Goal: Task Accomplishment & Management: Use online tool/utility

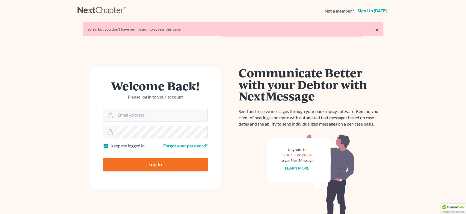
type input "[EMAIL_ADDRESS][DOMAIN_NAME]"
click at [161, 164] on input "Log In" at bounding box center [155, 165] width 105 height 14
type input "Thinking..."
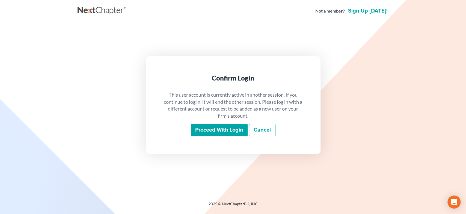
click at [225, 130] on input "Proceed with login" at bounding box center [219, 130] width 57 height 13
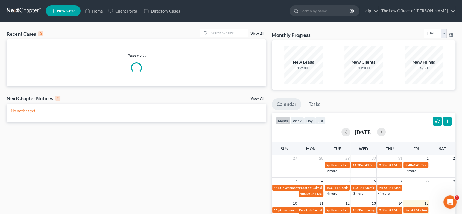
click at [229, 33] on input "search" at bounding box center [229, 33] width 38 height 8
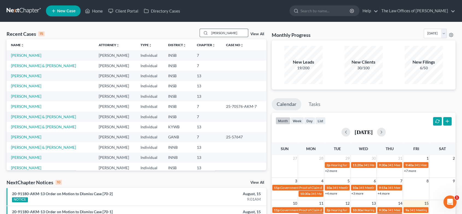
type input "washburn"
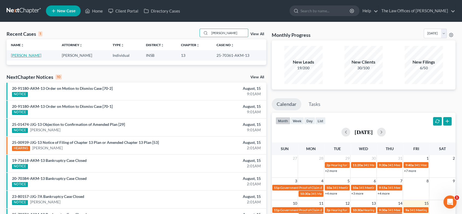
click at [36, 55] on link "Washburn, William" at bounding box center [26, 55] width 30 height 5
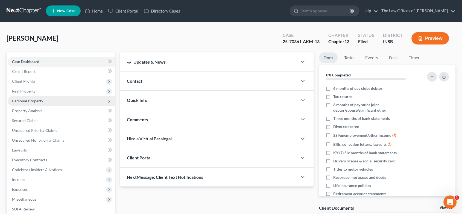
click at [49, 104] on span "Personal Property" at bounding box center [61, 101] width 107 height 10
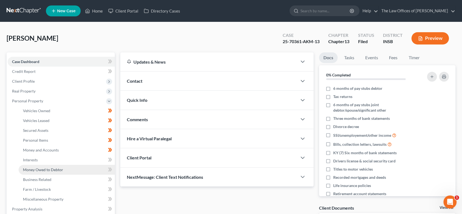
click at [37, 171] on span "Money Owed to Debtor" at bounding box center [43, 169] width 40 height 5
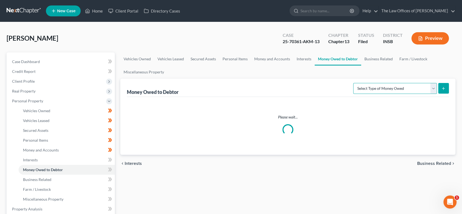
click at [395, 86] on select "Select Type of Money Owed Accounts Receivable Alimony Child Support Claims Agai…" at bounding box center [395, 88] width 84 height 11
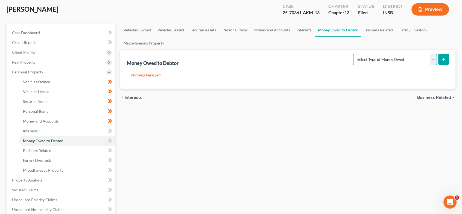
scroll to position [29, 0]
click at [364, 58] on select "Select Type of Money Owed Accounts Receivable Alimony Child Support Claims Agai…" at bounding box center [395, 59] width 84 height 11
select select "claims_against_third_parties"
click at [354, 54] on select "Select Type of Money Owed Accounts Receivable Alimony Child Support Claims Agai…" at bounding box center [395, 59] width 84 height 11
click at [443, 58] on line "submit" at bounding box center [443, 59] width 0 height 2
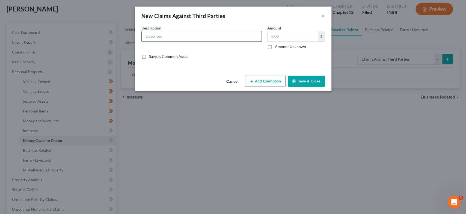
click at [172, 35] on input "text" at bounding box center [202, 36] width 120 height 10
click at [166, 38] on input "text" at bounding box center [202, 36] width 120 height 10
drag, startPoint x: 213, startPoint y: 37, endPoint x: 135, endPoint y: 37, distance: 77.6
click at [135, 37] on div "An exemption set must first be selected from the Filing Information section. Co…" at bounding box center [233, 49] width 197 height 48
click at [164, 35] on input "Robyn Wasburn (Libel and Stay Violation)" at bounding box center [202, 36] width 120 height 10
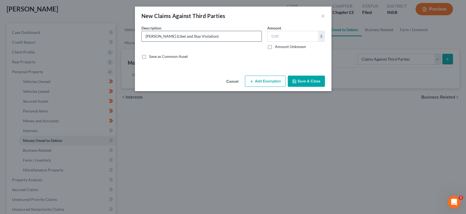
drag, startPoint x: 223, startPoint y: 36, endPoint x: 143, endPoint y: 38, distance: 79.5
click at [143, 38] on input "Robyn Washburn (Libel and Stay Violation)" at bounding box center [202, 36] width 120 height 10
type input "Robyn Washburn (Libel and Stay Violation)"
click at [305, 81] on button "Save & Close" at bounding box center [306, 81] width 37 height 11
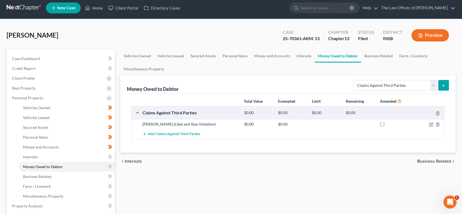
scroll to position [0, 0]
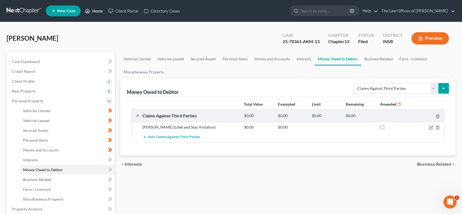
drag, startPoint x: 90, startPoint y: 10, endPoint x: 96, endPoint y: 15, distance: 8.0
click at [90, 10] on icon at bounding box center [87, 11] width 5 height 7
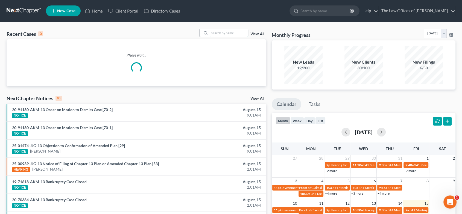
click at [227, 32] on input "search" at bounding box center [229, 33] width 38 height 8
type input "g"
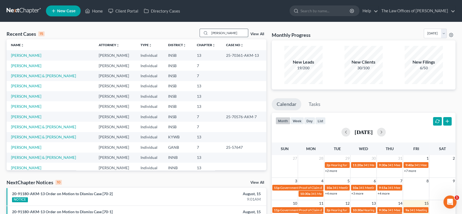
type input "alvarez"
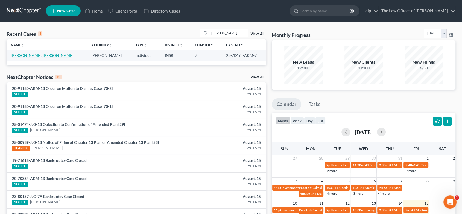
click at [27, 55] on link "Alvarez Guerrero, Maria" at bounding box center [42, 55] width 62 height 5
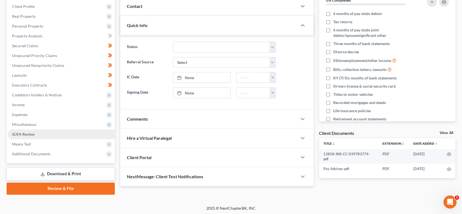
scroll to position [76, 0]
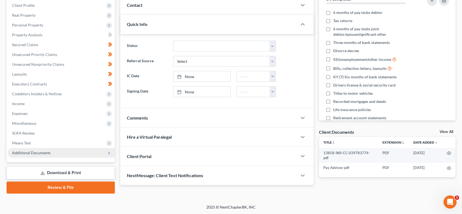
click at [66, 155] on span "Additional Documents" at bounding box center [61, 153] width 107 height 10
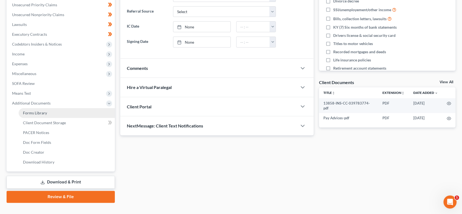
scroll to position [127, 0]
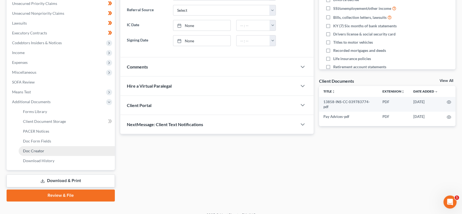
click at [62, 155] on link "Doc Creator" at bounding box center [67, 151] width 96 height 10
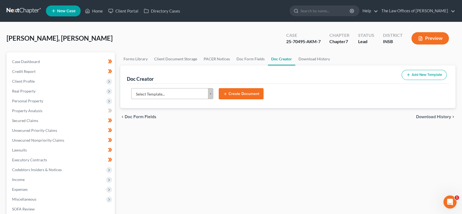
click at [151, 93] on body "Home New Case Client Portal Directory Cases The Law Offices of Dax J. Miller al…" at bounding box center [231, 174] width 462 height 349
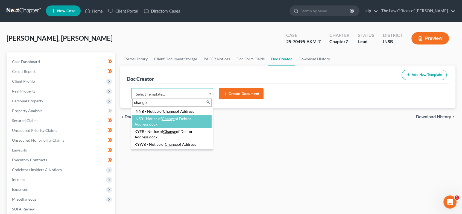
type input "change"
select select "115079"
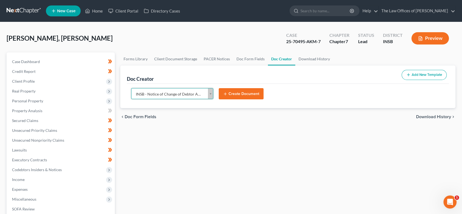
click at [234, 95] on button "Create Document" at bounding box center [241, 93] width 45 height 11
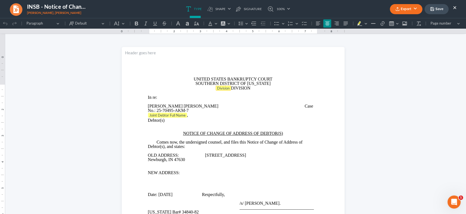
click at [220, 90] on span "Division" at bounding box center [223, 88] width 13 height 4
click at [222, 90] on span "Division" at bounding box center [223, 88] width 13 height 4
click at [229, 90] on span "Division DIVISION" at bounding box center [233, 88] width 35 height 5
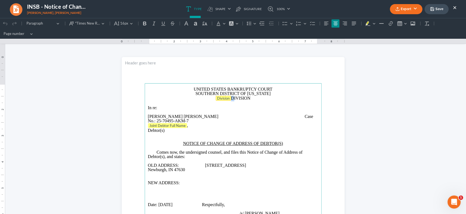
drag, startPoint x: 229, startPoint y: 97, endPoint x: 216, endPoint y: 97, distance: 12.8
click at [216, 97] on span "Division DIVISION" at bounding box center [233, 98] width 35 height 5
click at [227, 99] on tag "Division" at bounding box center [223, 98] width 15 height 5
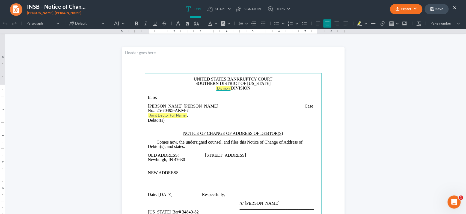
click at [224, 90] on span "Division" at bounding box center [223, 88] width 13 height 4
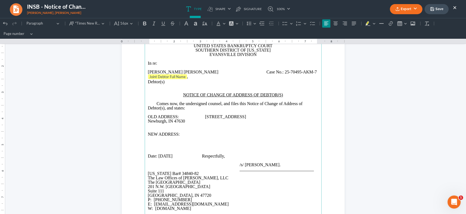
scroll to position [47, 0]
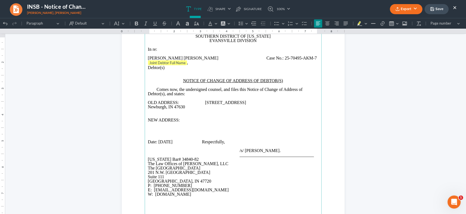
click at [204, 109] on p "OLD ADDRESS: 4945 Salem Dr Newburgh, IN 47630" at bounding box center [233, 105] width 170 height 9
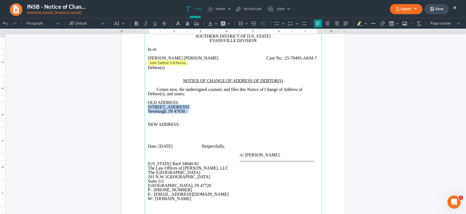
drag, startPoint x: 171, startPoint y: 121, endPoint x: 146, endPoint y: 117, distance: 25.9
click at [148, 114] on p "4945 Salem Dr Newburgh, IN 47630" at bounding box center [233, 109] width 170 height 9
click at [253, 23] on icon "Editor toolbar" at bounding box center [253, 23] width 5 height 5
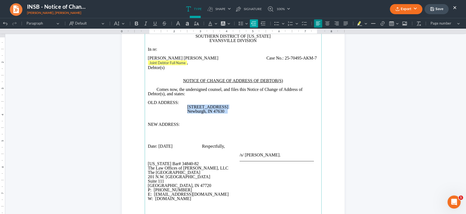
click at [253, 23] on icon "Editor toolbar" at bounding box center [253, 23] width 5 height 5
click at [187, 66] on p "Joint Debtor Full Name ," at bounding box center [233, 62] width 170 height 5
click at [220, 60] on span "Rich Text Editor, page-0-main" at bounding box center [237, 58] width 34 height 5
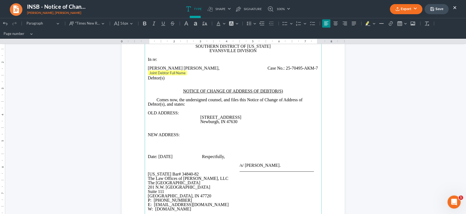
click at [179, 133] on p "NEW ADDRESS:" at bounding box center [233, 135] width 170 height 4
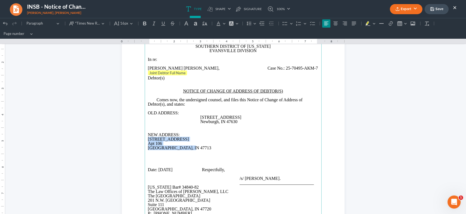
drag, startPoint x: 182, startPoint y: 148, endPoint x: 144, endPoint y: 139, distance: 38.6
click at [145, 139] on main "UNITED STATES BANKRUPTCY COURT SOUTHERN DISTRICT OF INDIANA EVANSVILLE DIVISION…" at bounding box center [233, 154] width 177 height 236
click at [261, 22] on icon "Editor toolbar" at bounding box center [262, 23] width 5 height 5
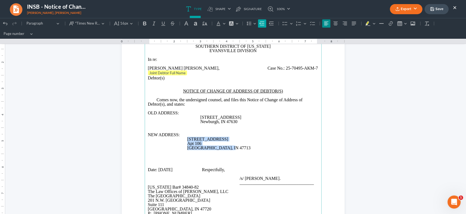
click at [261, 22] on icon "Editor toolbar" at bounding box center [262, 23] width 5 height 5
copy main "1330 SE 2nd St Apt 106 Evansville, IN 47713"
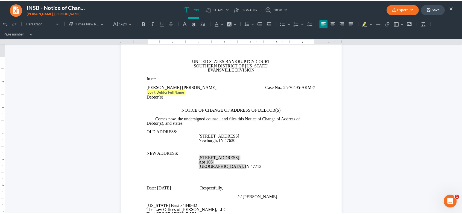
scroll to position [0, 0]
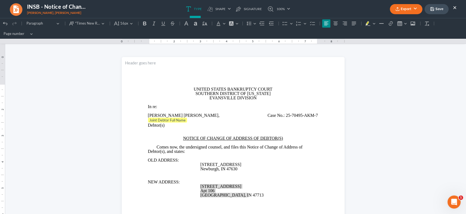
click at [405, 6] on button "Export" at bounding box center [406, 9] width 33 height 10
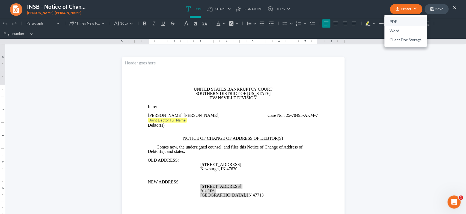
click at [399, 25] on link "PDF" at bounding box center [406, 21] width 42 height 9
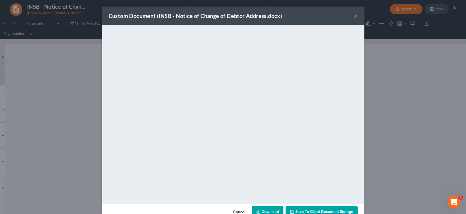
click at [354, 15] on button "×" at bounding box center [356, 16] width 4 height 7
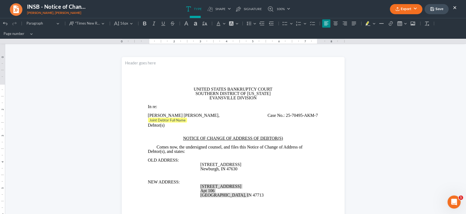
drag, startPoint x: 434, startPoint y: 6, endPoint x: 445, endPoint y: 10, distance: 11.7
click at [433, 6] on button "Save" at bounding box center [437, 9] width 24 height 10
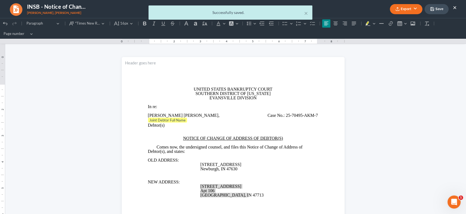
click at [455, 7] on button "×" at bounding box center [455, 7] width 4 height 7
